Goal: Task Accomplishment & Management: Manage account settings

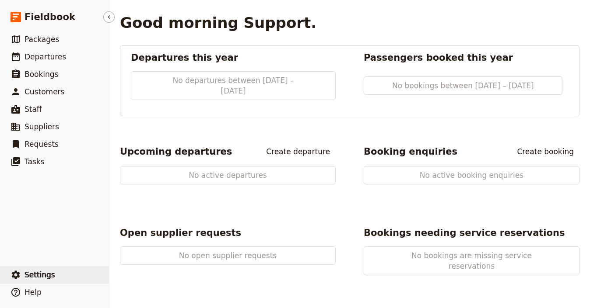
click at [64, 275] on button "​ Settings" at bounding box center [54, 274] width 109 height 17
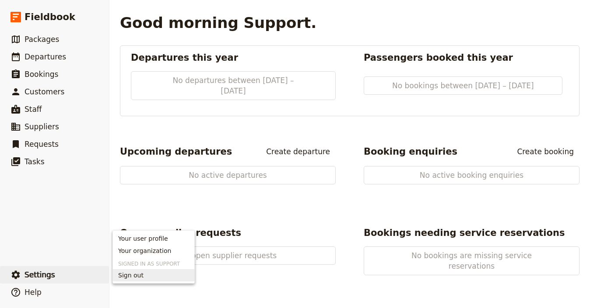
click at [153, 270] on button "Sign out" at bounding box center [153, 275] width 81 height 12
